Goal: Check status: Verify the current state of an ongoing process or item

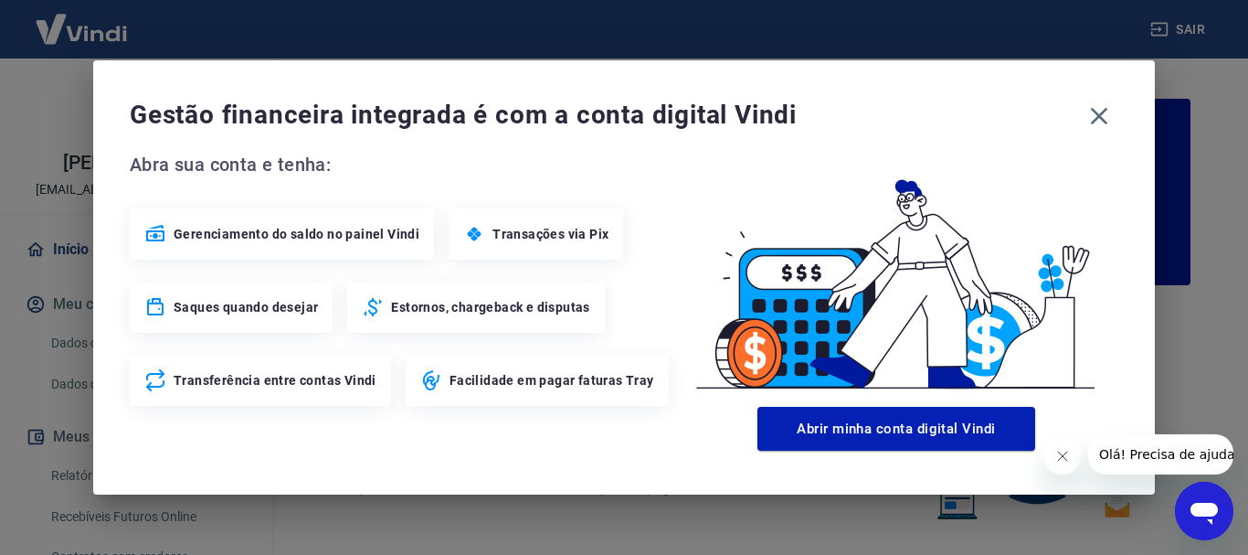
click at [1061, 451] on icon "Fechar mensagem da empresa" at bounding box center [1061, 456] width 15 height 15
click at [1094, 114] on icon "button" at bounding box center [1098, 115] width 29 height 29
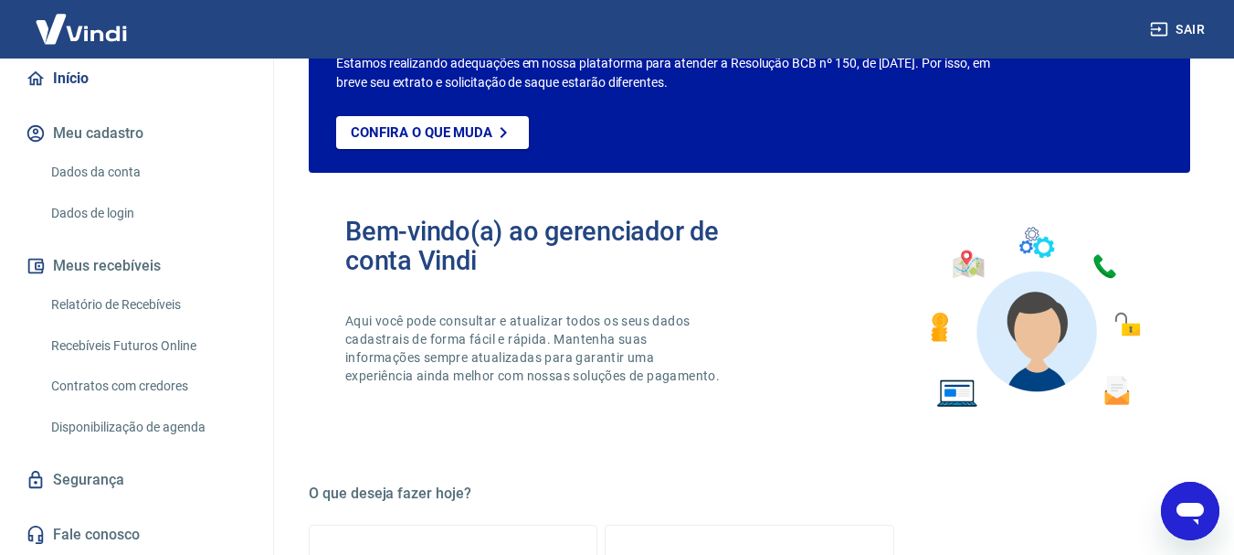
scroll to position [274, 0]
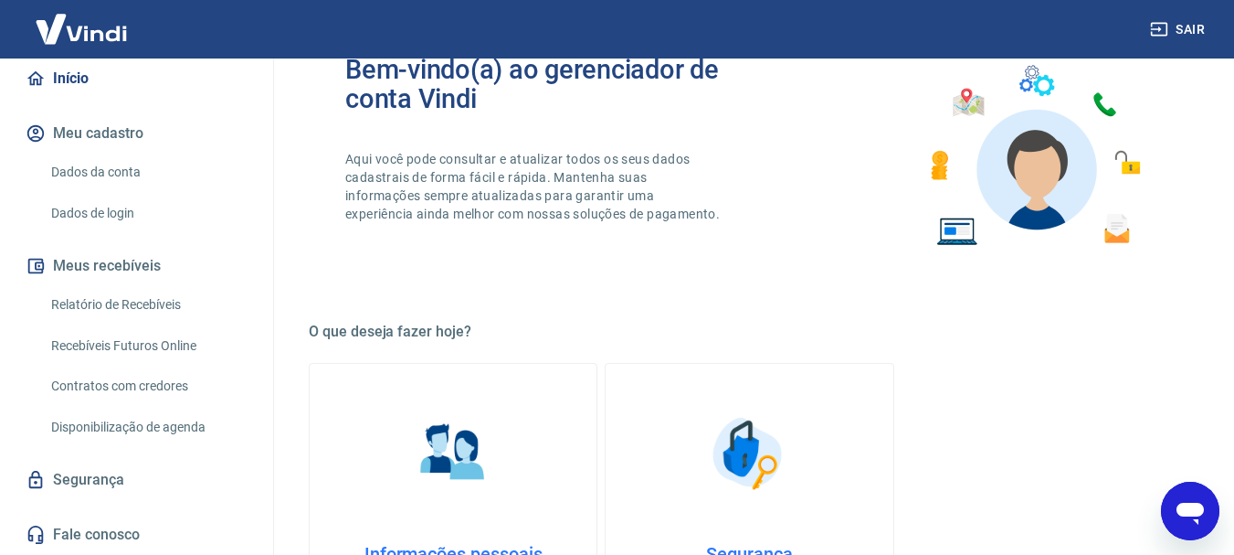
click at [144, 320] on link "Relatório de Recebíveis" at bounding box center [147, 304] width 207 height 37
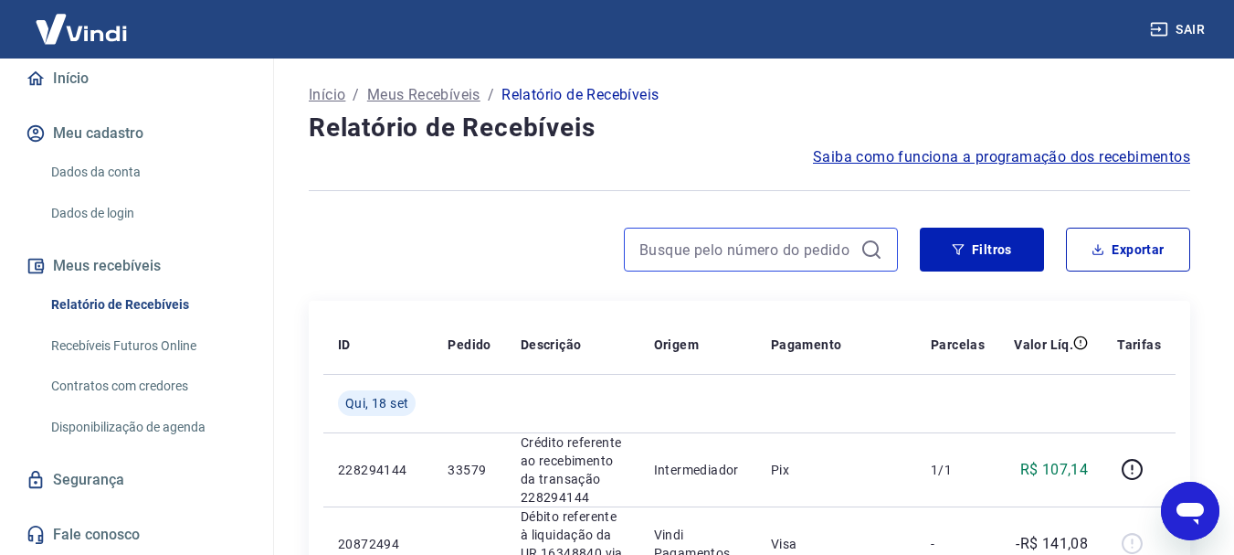
click at [783, 255] on input at bounding box center [746, 249] width 214 height 27
paste input "33391"
click at [782, 256] on input "33391" at bounding box center [746, 249] width 214 height 27
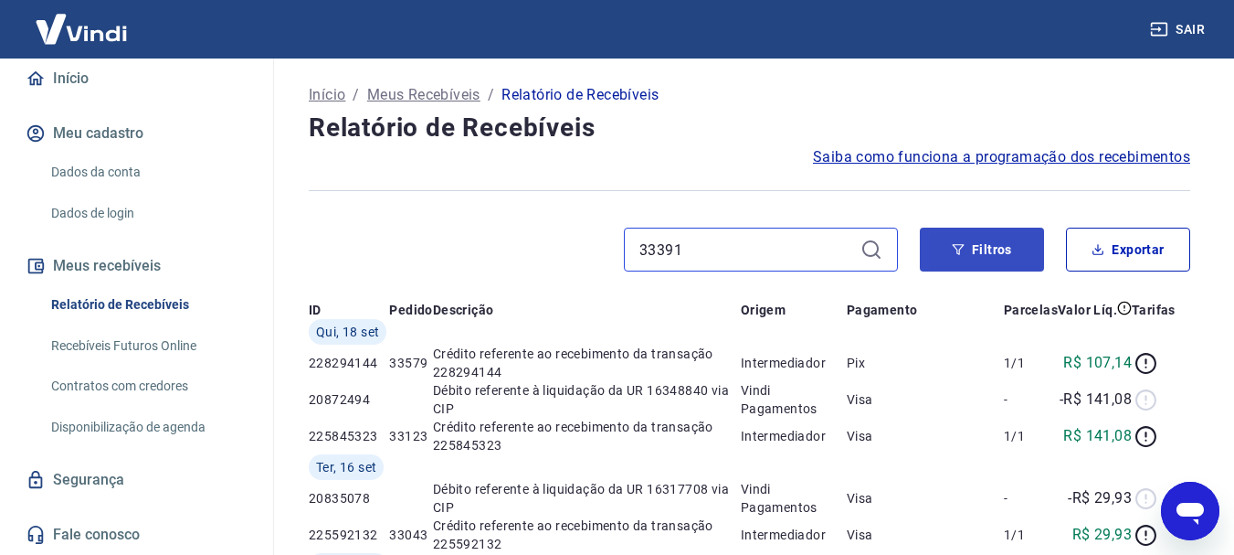
type input "33391"
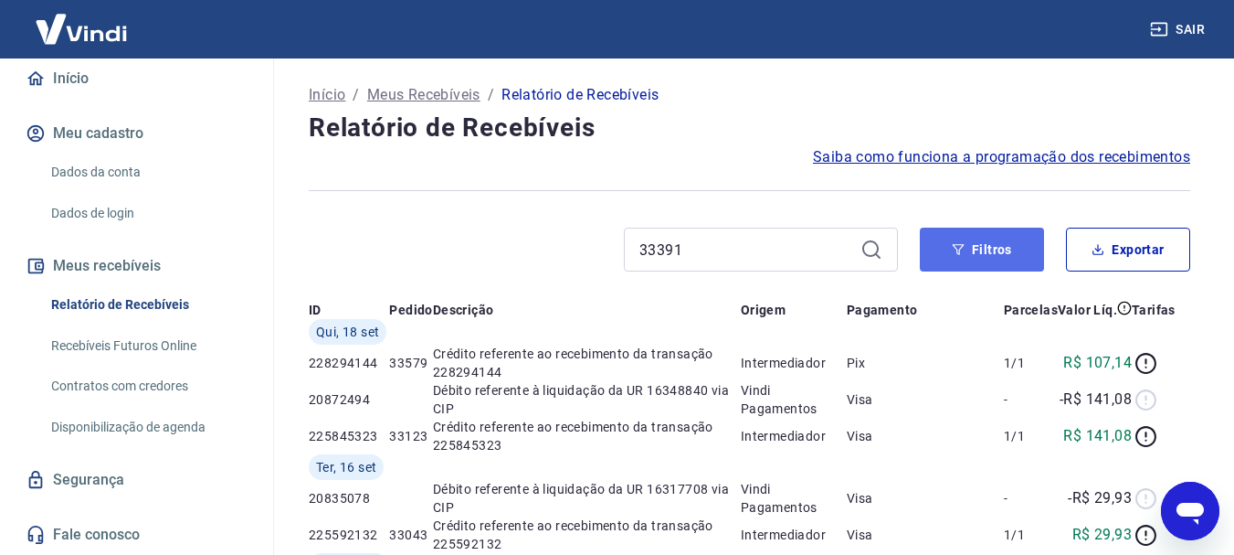
click at [971, 238] on button "Filtros" at bounding box center [982, 249] width 124 height 44
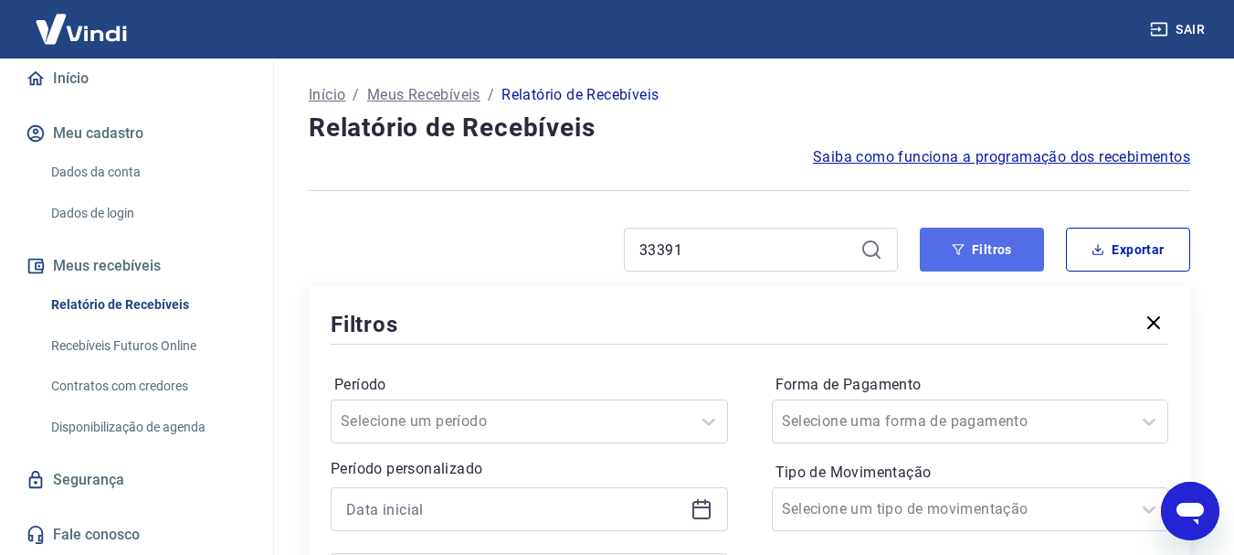
click at [971, 238] on button "Filtros" at bounding box center [982, 249] width 124 height 44
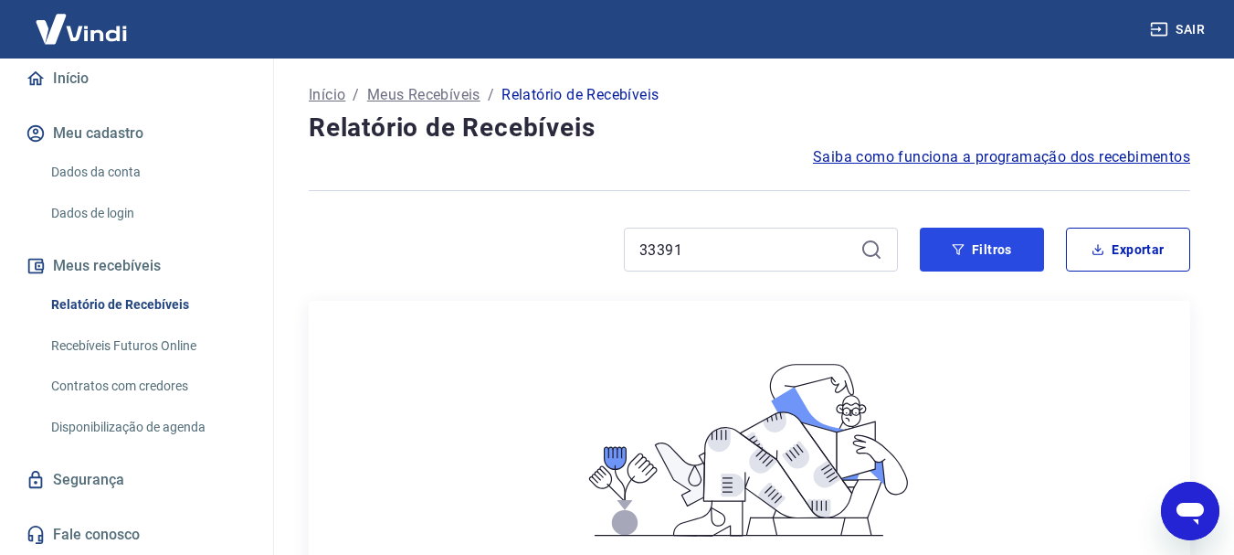
scroll to position [274, 0]
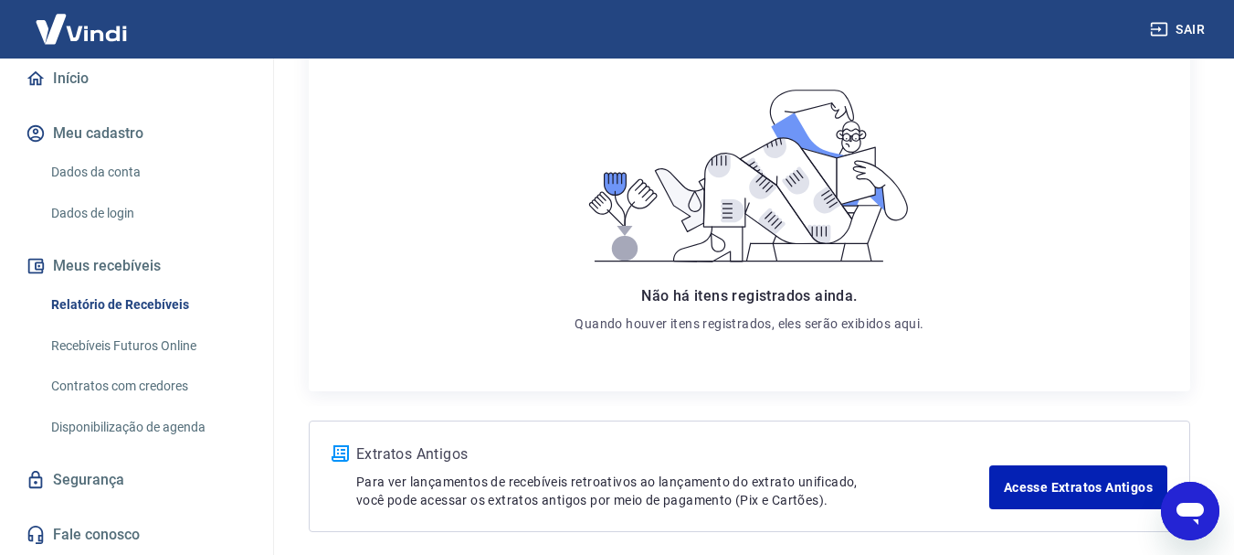
click at [126, 344] on link "Recebíveis Futuros Online" at bounding box center [147, 345] width 207 height 37
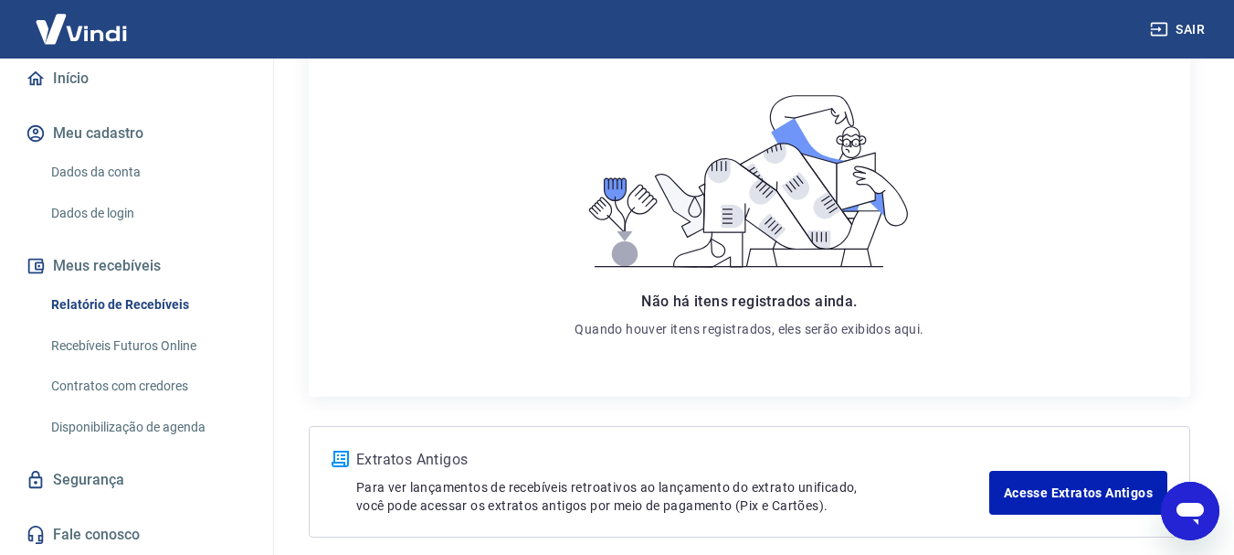
scroll to position [0, 0]
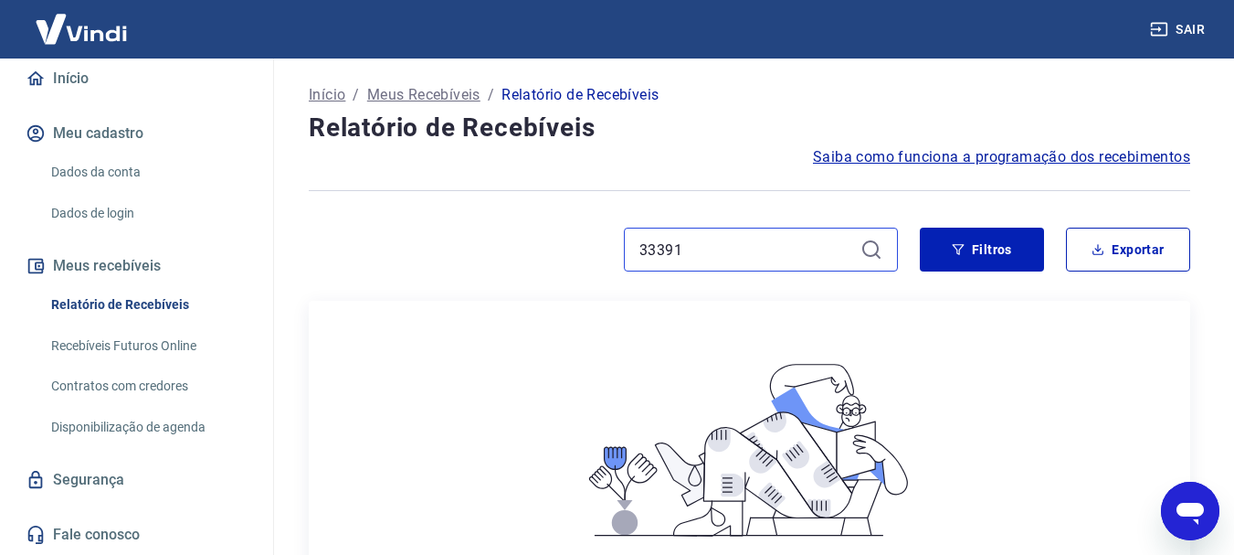
drag, startPoint x: 695, startPoint y: 245, endPoint x: 620, endPoint y: 251, distance: 75.2
click at [620, 251] on div "33391" at bounding box center [603, 249] width 589 height 44
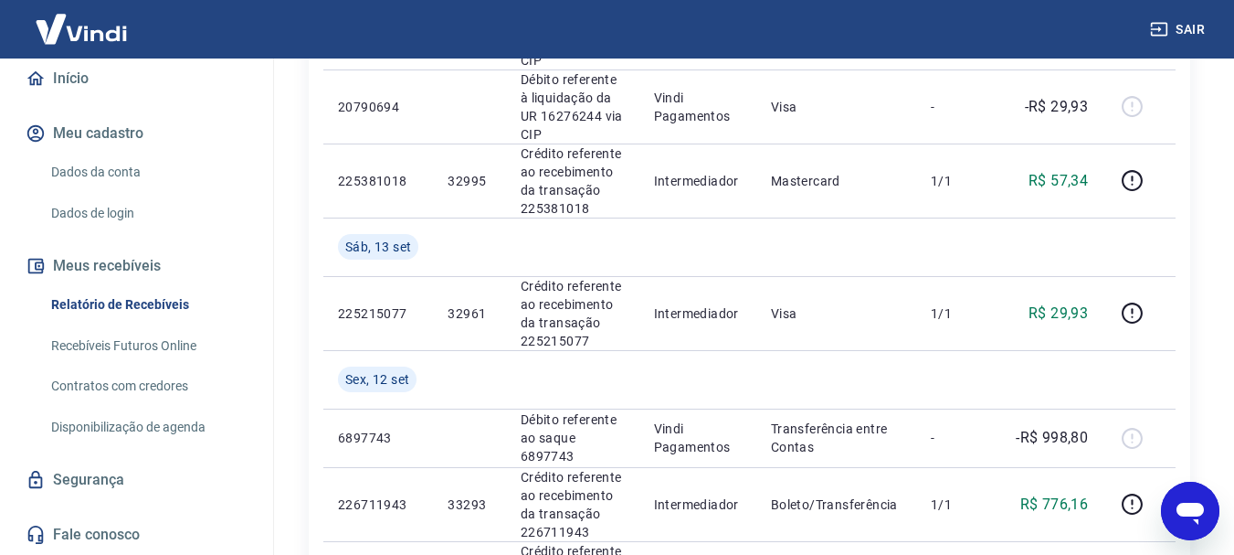
scroll to position [914, 0]
